Goal: Complete application form

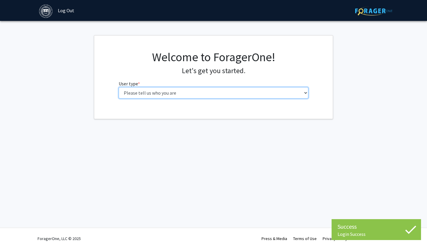
click at [204, 91] on select "Please tell us who you are Undergraduate Student Master's Student Doctoral Cand…" at bounding box center [214, 92] width 190 height 11
select select "1: undergrad"
click at [119, 87] on select "Please tell us who you are Undergraduate Student Master's Student Doctoral Cand…" at bounding box center [214, 92] width 190 height 11
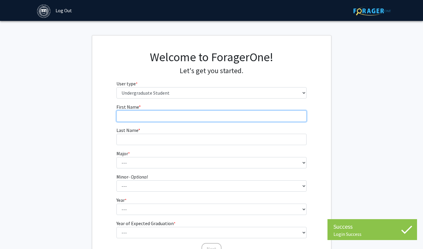
click at [188, 118] on input "First Name * required" at bounding box center [211, 115] width 190 height 11
type input "Ethel"
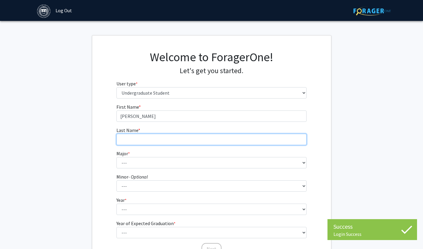
type input "Korenbeusser"
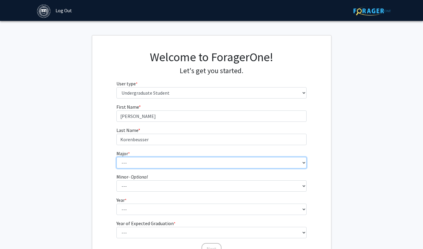
click at [157, 160] on select "--- African and African American Studies American Studies Anthropology Applied …" at bounding box center [211, 162] width 190 height 11
select select "8: 574"
click at [116, 157] on select "--- African and African American Studies American Studies Anthropology Applied …" at bounding box center [211, 162] width 190 height 11
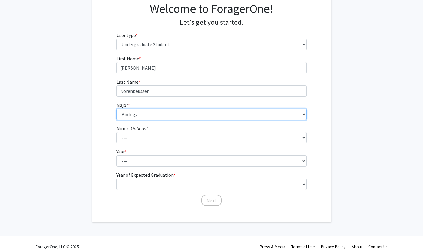
scroll to position [49, 0]
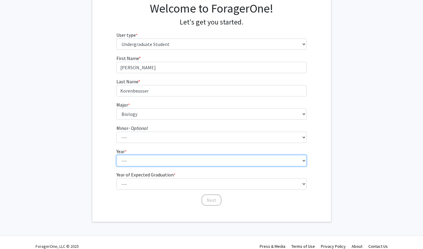
click at [143, 158] on select "--- First-year Sophomore Junior Senior Postbaccalaureate Certificate" at bounding box center [211, 160] width 190 height 11
select select "1: first-year"
click at [116, 155] on select "--- First-year Sophomore Junior Senior Postbaccalaureate Certificate" at bounding box center [211, 160] width 190 height 11
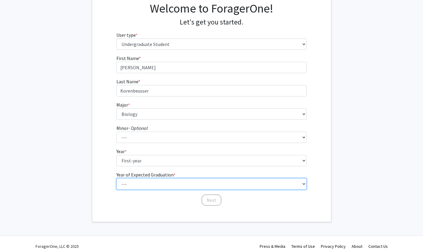
click at [142, 182] on select "--- 2025 2026 2027 2028 2029 2030 2031 2032 2033 2034" at bounding box center [211, 183] width 190 height 11
select select "5: 2029"
click at [116, 178] on select "--- 2025 2026 2027 2028 2029 2030 2031 2032 2033 2034" at bounding box center [211, 183] width 190 height 11
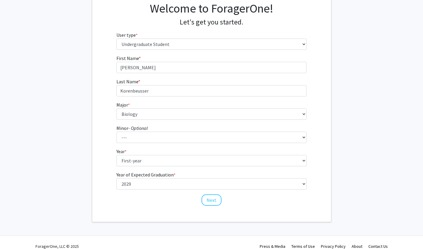
click at [105, 157] on div "First Name * required Ethel Last Name * required Korenbeusser Major * required …" at bounding box center [211, 131] width 239 height 152
click at [212, 198] on button "Next" at bounding box center [211, 199] width 20 height 11
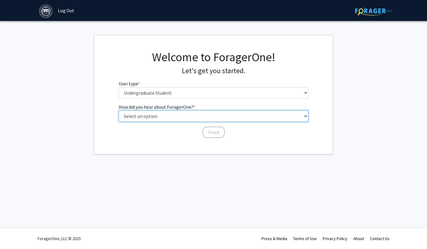
click at [180, 119] on select "Select an option Peer/student recommendation Faculty/staff recommendation Unive…" at bounding box center [214, 115] width 190 height 11
select select "2: faculty_recommendation"
click at [119, 110] on select "Select an option Peer/student recommendation Faculty/staff recommendation Unive…" at bounding box center [214, 115] width 190 height 11
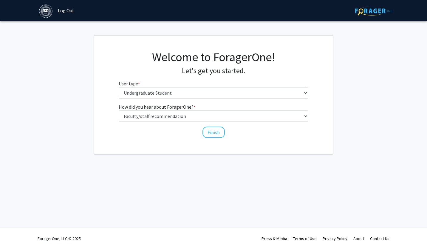
click at [173, 130] on div "Finish" at bounding box center [214, 130] width 190 height 6
click at [208, 134] on button "Finish" at bounding box center [214, 132] width 22 height 11
